Goal: Find contact information: Find contact information

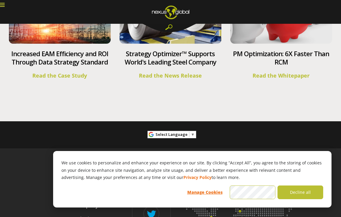
scroll to position [2300, 0]
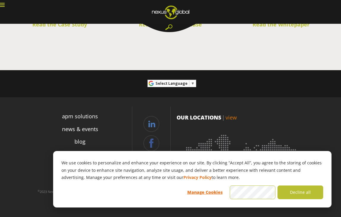
click at [0, 0] on link "contact" at bounding box center [0, 0] width 0 height 0
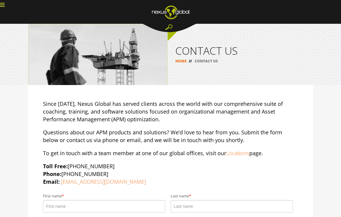
drag, startPoint x: 91, startPoint y: 110, endPoint x: 176, endPoint y: 151, distance: 95.0
click at [176, 151] on div "Since [DATE], Nexus Global has served clients across the world with our compreh…" at bounding box center [171, 143] width 256 height 86
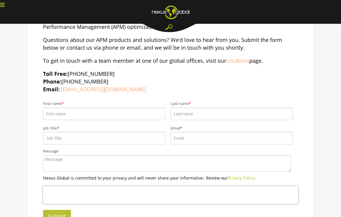
scroll to position [257, 0]
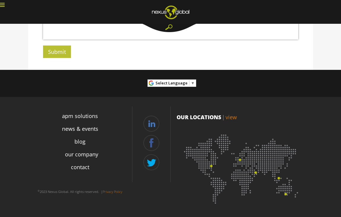
click at [212, 166] on img at bounding box center [242, 167] width 131 height 80
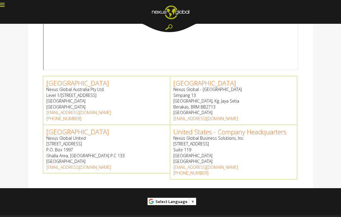
scroll to position [247, 0]
